Goal: Task Accomplishment & Management: Manage account settings

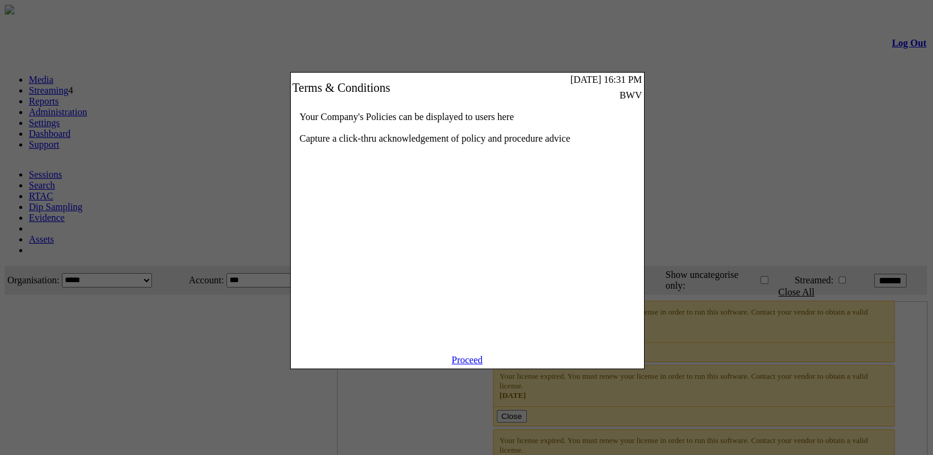
click at [475, 365] on link "Proceed" at bounding box center [467, 360] width 31 height 10
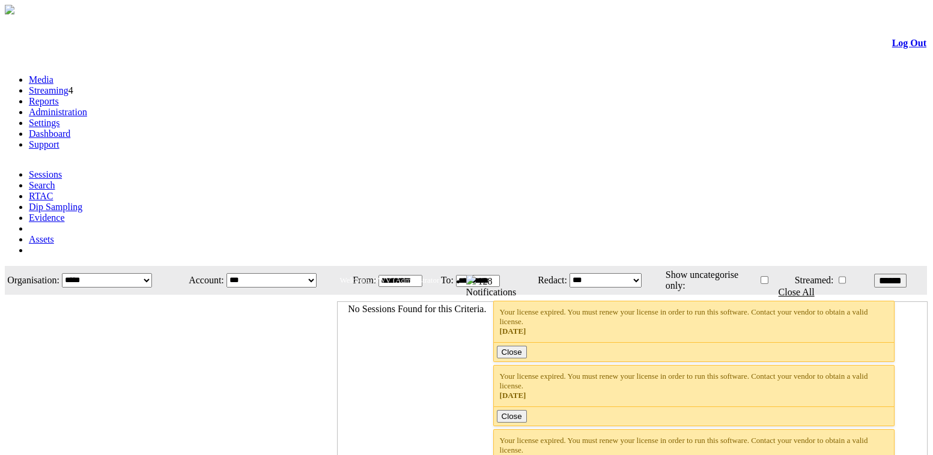
click at [87, 107] on link "Administration" at bounding box center [58, 112] width 58 height 10
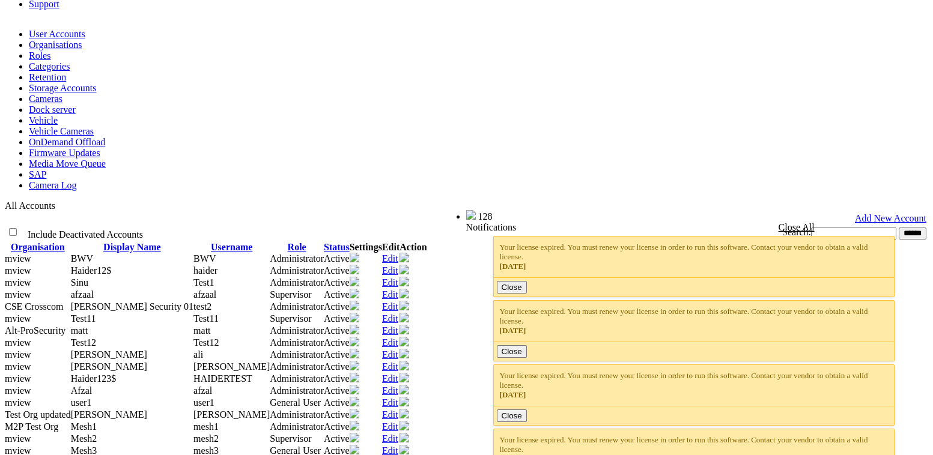
scroll to position [366, 0]
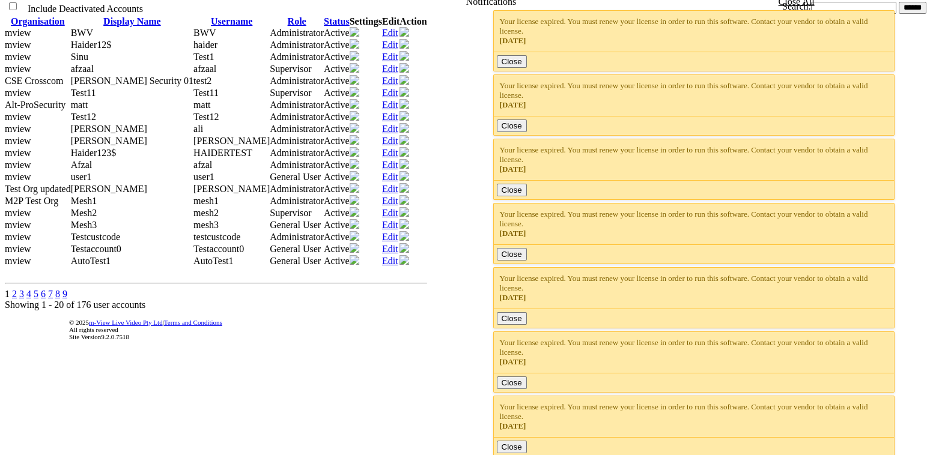
click at [53, 299] on link "7" at bounding box center [50, 294] width 5 height 10
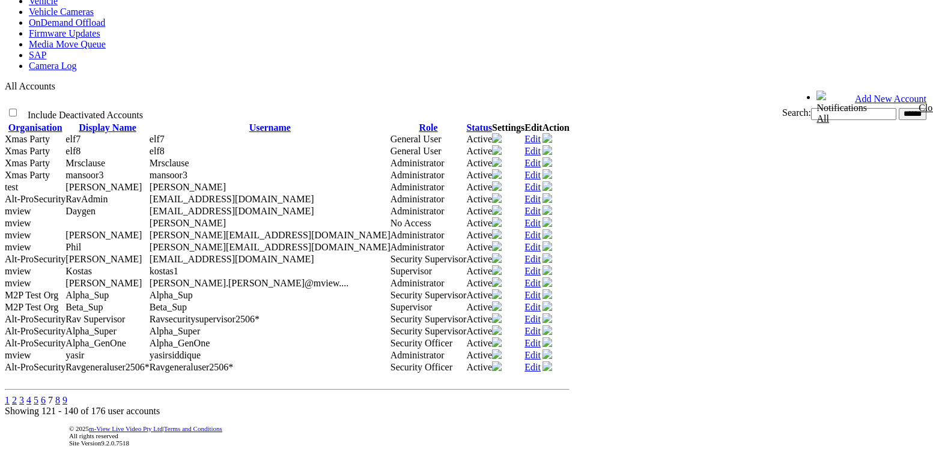
scroll to position [366, 0]
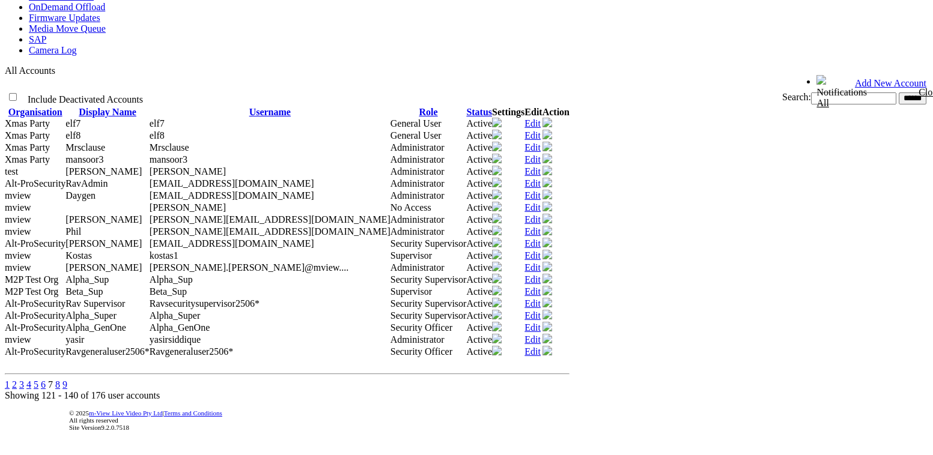
click at [72, 380] on div "1 2 3 4 5 6 7 8 9" at bounding box center [466, 385] width 923 height 11
click at [67, 380] on link "9" at bounding box center [64, 385] width 5 height 10
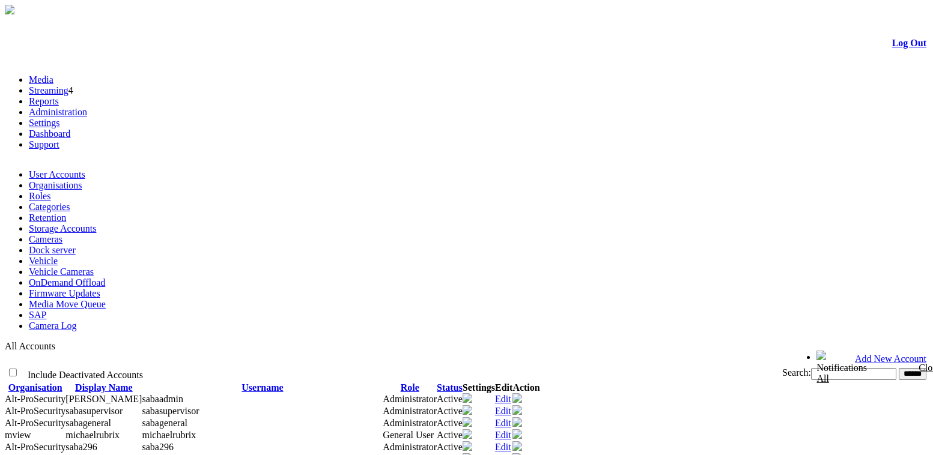
click at [898, 47] on link "Log Out" at bounding box center [909, 43] width 34 height 10
